Goal: Communication & Community: Answer question/provide support

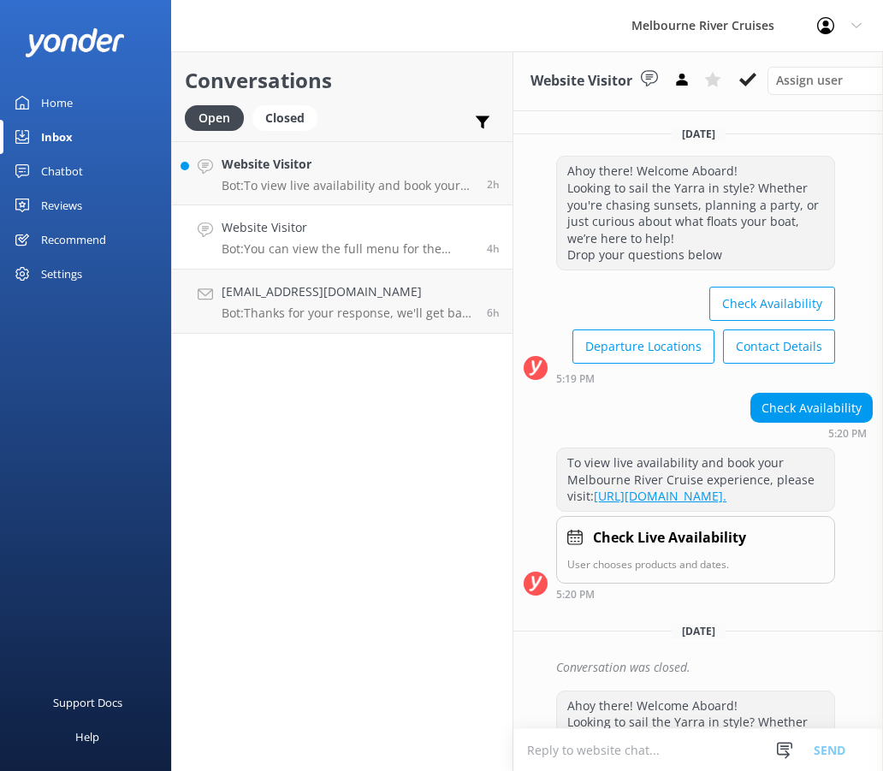
scroll to position [506, 0]
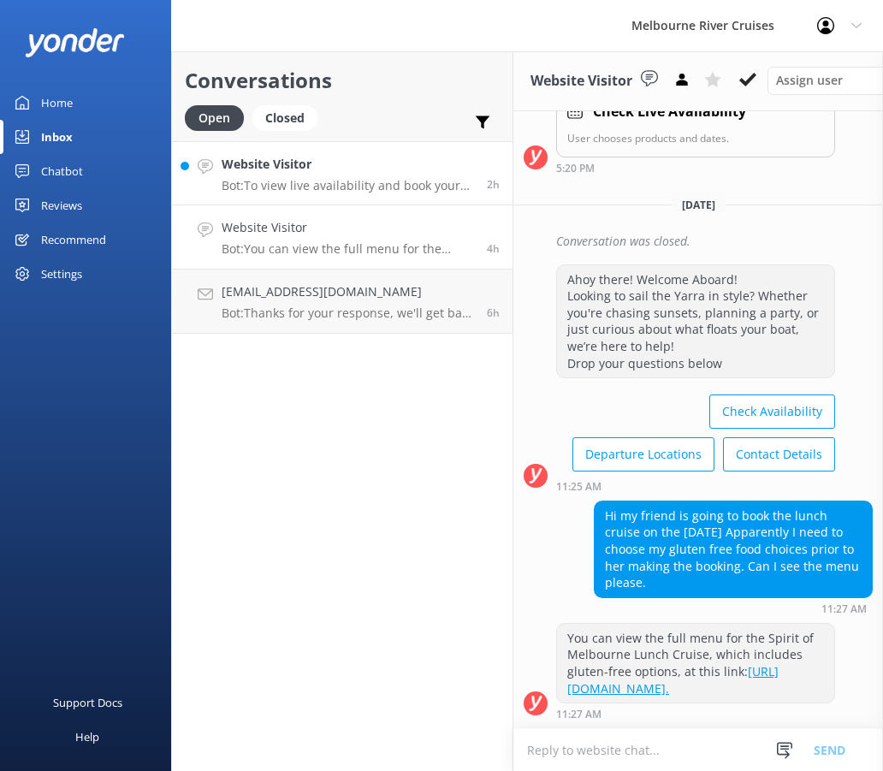
click at [346, 193] on link "Website Visitor Bot: To view live availability and book your Melbourne River Cr…" at bounding box center [342, 173] width 340 height 64
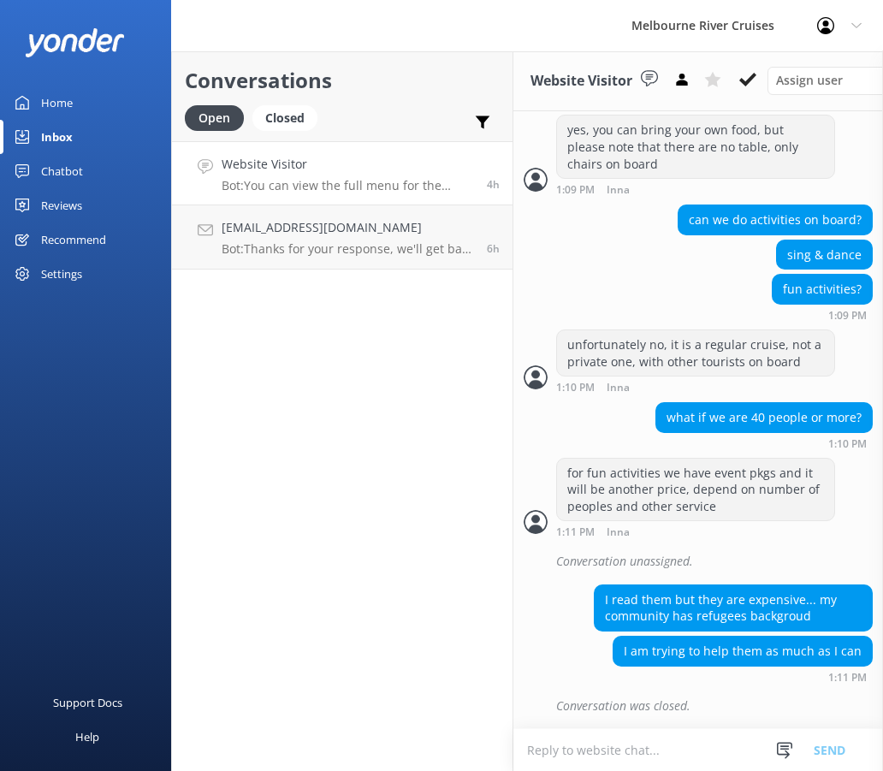
click at [336, 194] on link "Website Visitor Bot: You can view the full menu for the Spirit of Melbourne Lun…" at bounding box center [342, 173] width 340 height 64
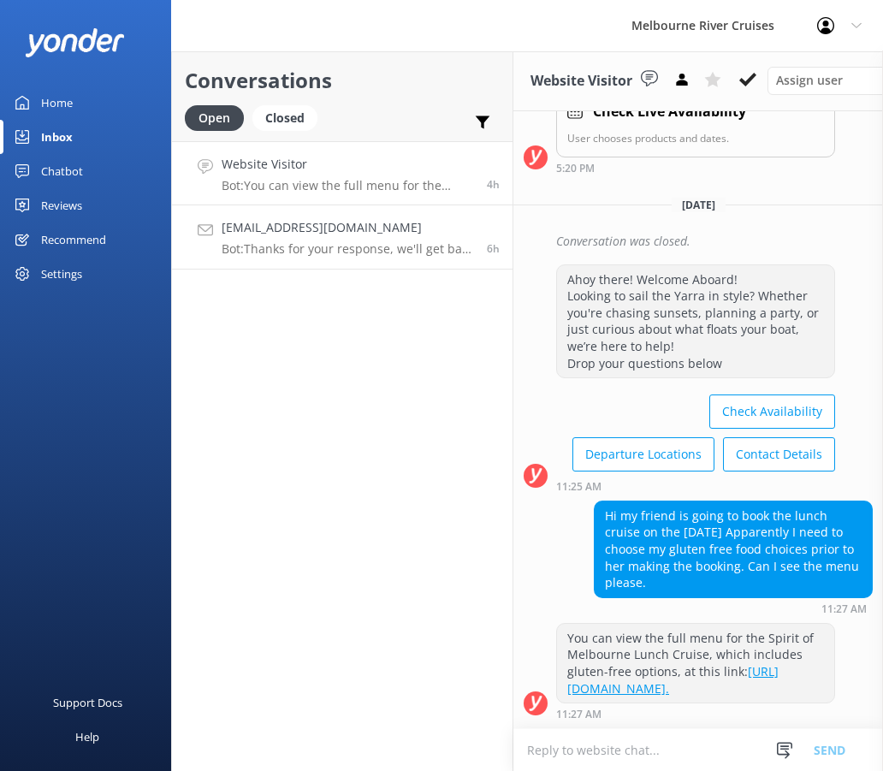
click at [343, 241] on p "Bot: Thanks for your response, we'll get back to you as soon as we can during o…" at bounding box center [348, 248] width 252 height 15
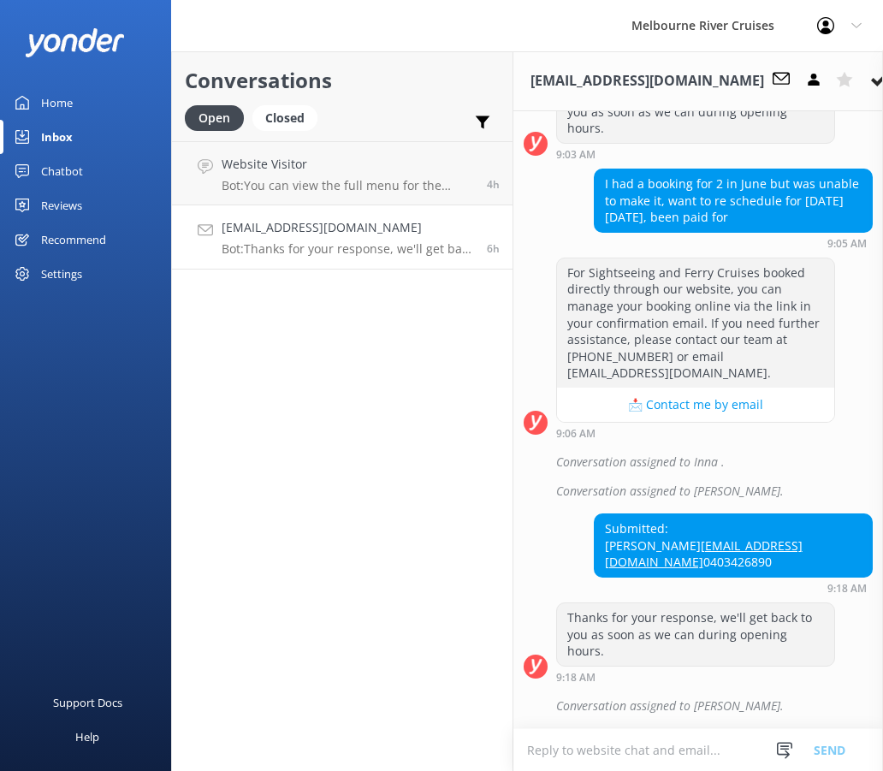
scroll to position [659, 0]
click at [335, 238] on div "[EMAIL_ADDRESS][DOMAIN_NAME] Bot: Thanks for your response, we'll get back to y…" at bounding box center [348, 237] width 252 height 38
click at [368, 186] on p "Bot: You can view the full menu for the Spirit of Melbourne Lunch Cruise, which…" at bounding box center [348, 185] width 252 height 15
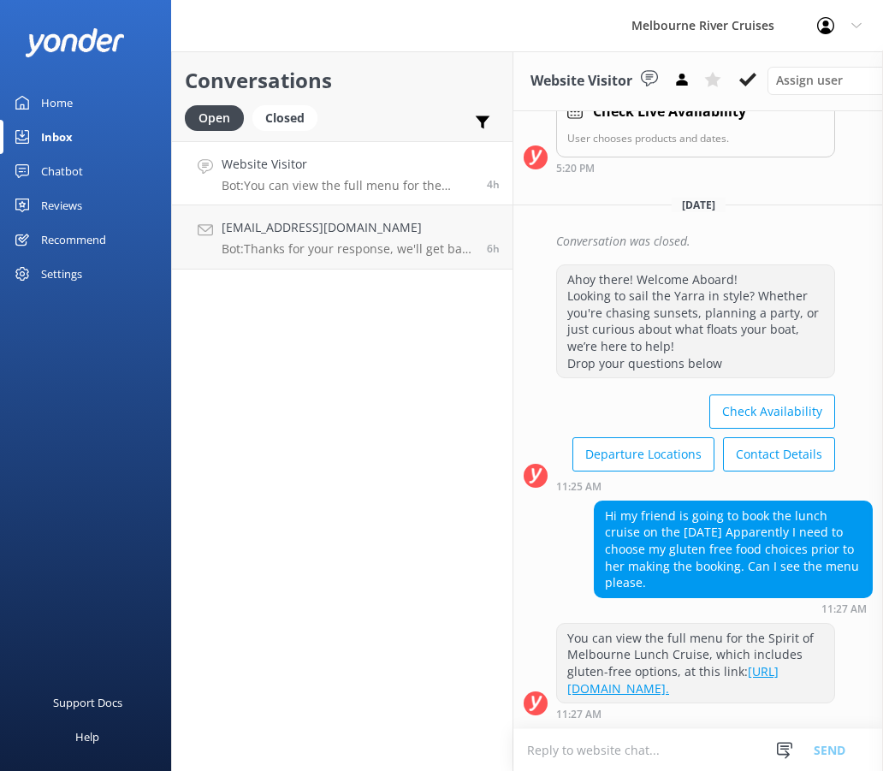
scroll to position [506, 0]
click at [364, 238] on div "[EMAIL_ADDRESS][DOMAIN_NAME] Bot: Thanks for your response, we'll get back to y…" at bounding box center [348, 237] width 252 height 38
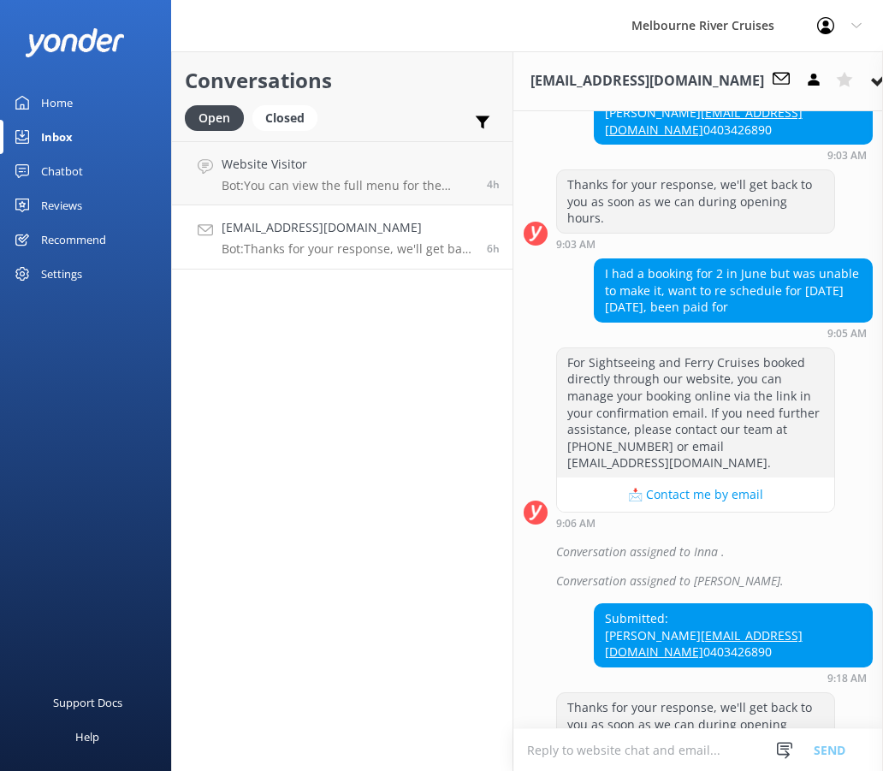
scroll to position [659, 0]
